Goal: Communication & Community: Connect with others

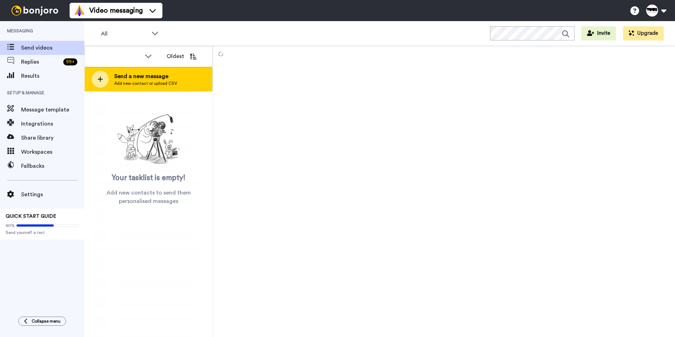
click at [100, 79] on icon at bounding box center [100, 79] width 5 height 5
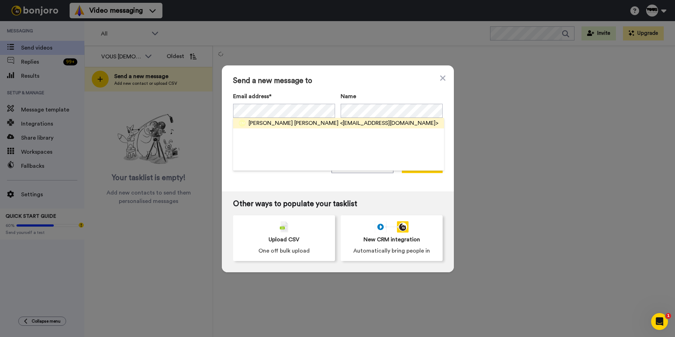
click at [279, 121] on div "[PERSON_NAME] [PERSON_NAME] <[EMAIL_ADDRESS][DOMAIN_NAME]>" at bounding box center [344, 123] width 190 height 8
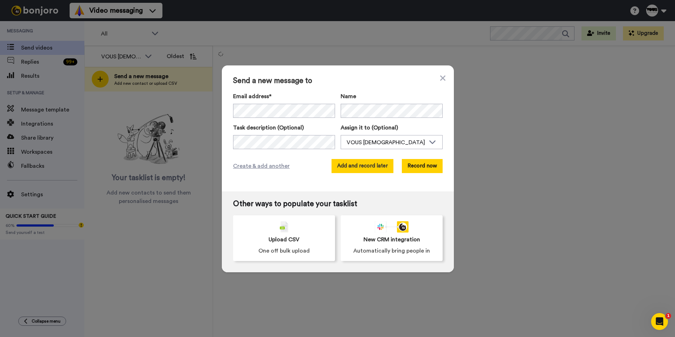
click at [362, 161] on button "Add and record later" at bounding box center [363, 166] width 62 height 14
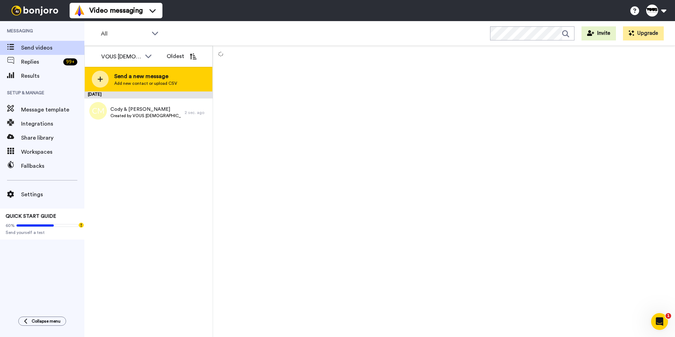
click at [134, 76] on span "Send a new message" at bounding box center [145, 76] width 63 height 8
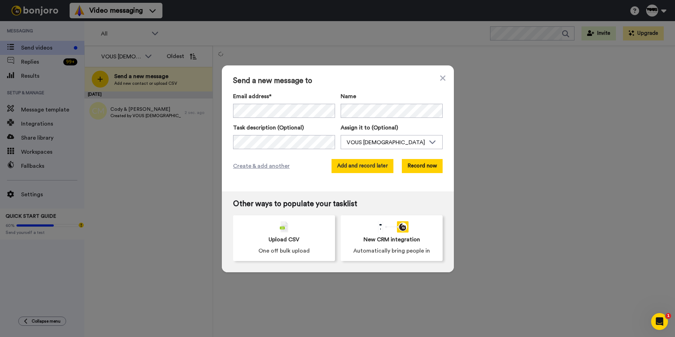
click at [375, 166] on button "Add and record later" at bounding box center [363, 166] width 62 height 14
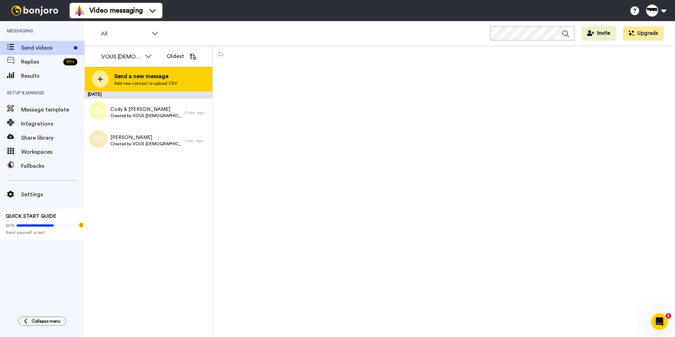
click at [104, 81] on div at bounding box center [100, 79] width 17 height 17
click at [104, 81] on body "Video messaging Help docs Settings Messaging Send videos Replies 99 + Results S…" at bounding box center [337, 168] width 675 height 337
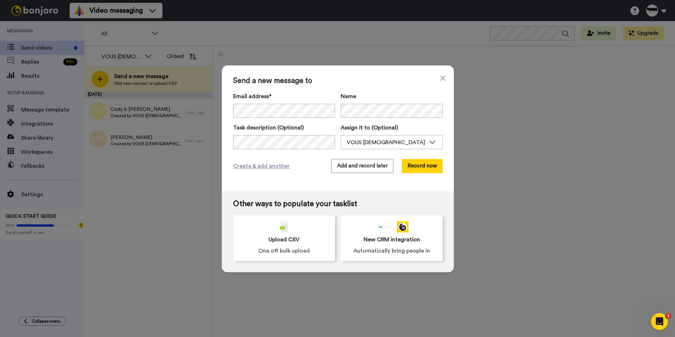
click at [373, 118] on div "Email address* No search result for ‘ [EMAIL_ADDRESS][DOMAIN_NAME] ’ Name Task …" at bounding box center [338, 120] width 210 height 57
click at [354, 169] on button "Add and record later" at bounding box center [363, 166] width 62 height 14
